Goal: Task Accomplishment & Management: Manage account settings

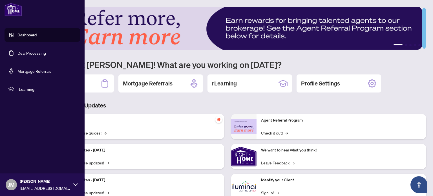
click at [17, 55] on link "Deal Processing" at bounding box center [31, 52] width 28 height 5
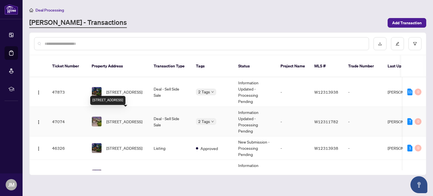
click at [121, 118] on span "1054 Augustus Dr, Burlington, Ontario L7S 2L1, Canada" at bounding box center [124, 121] width 36 height 6
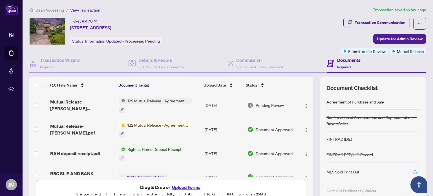
click at [151, 98] on span "122 Mutual Release - Agreement of Purchase and Sale" at bounding box center [158, 101] width 67 height 6
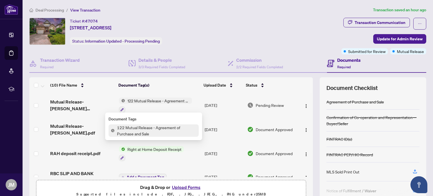
click at [247, 117] on td "Document Approved" at bounding box center [271, 129] width 53 height 24
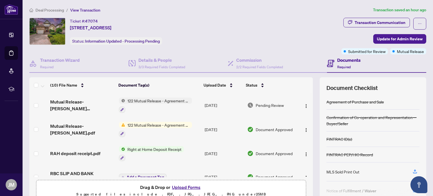
click at [159, 99] on span "122 Mutual Release - Agreement of Purchase and Sale" at bounding box center [158, 101] width 67 height 6
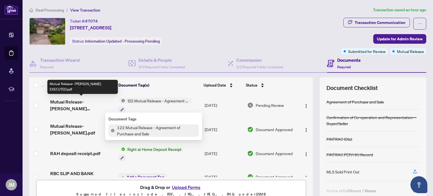
click at [89, 107] on span "Mutual Release- Augustus EXECUTED.pdf" at bounding box center [82, 105] width 64 height 14
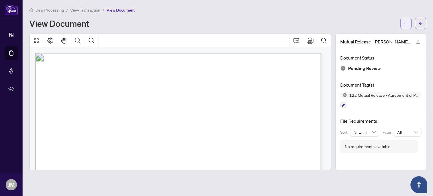
click at [405, 26] on span "button" at bounding box center [406, 23] width 4 height 9
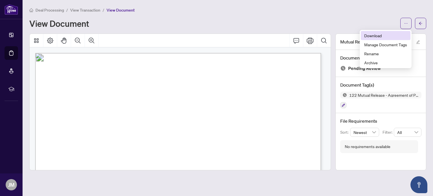
click at [374, 37] on span "Download" at bounding box center [385, 35] width 43 height 6
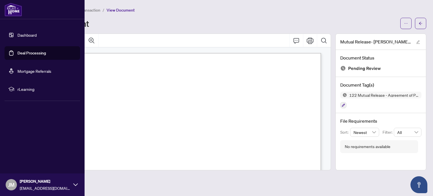
click at [18, 52] on link "Deal Processing" at bounding box center [31, 52] width 28 height 5
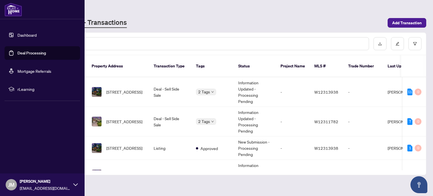
click at [24, 34] on link "Dashboard" at bounding box center [26, 34] width 19 height 5
